Goal: Find specific page/section: Find specific page/section

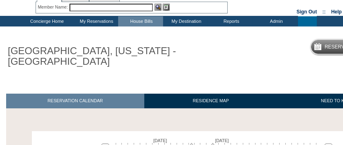
scroll to position [27, 0]
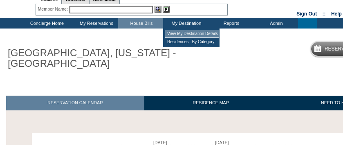
click at [179, 33] on td "View My Destination Details" at bounding box center [192, 34] width 54 height 8
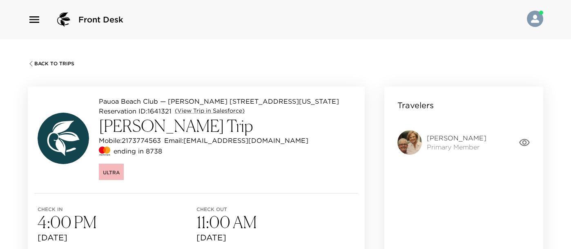
scroll to position [45, 0]
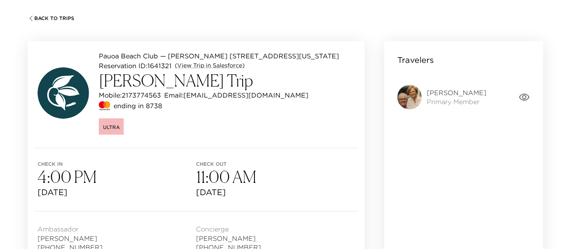
click at [61, 16] on span "Back To Trips" at bounding box center [54, 19] width 40 height 6
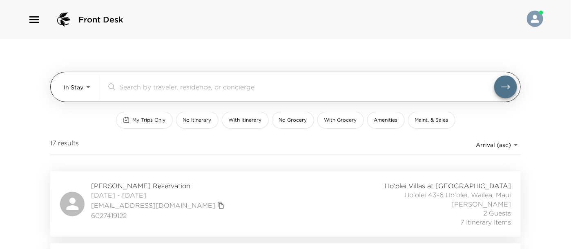
click at [136, 91] on input "search" at bounding box center [306, 86] width 375 height 9
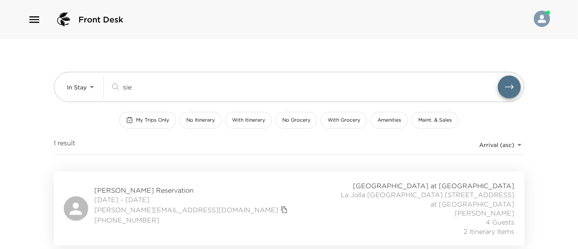
type input "sie"
click at [279, 195] on div "[PERSON_NAME] Reservation [DATE] - [DATE] [PERSON_NAME][EMAIL_ADDRESS][DOMAIN_N…" at bounding box center [289, 208] width 451 height 55
